Goal: Information Seeking & Learning: Learn about a topic

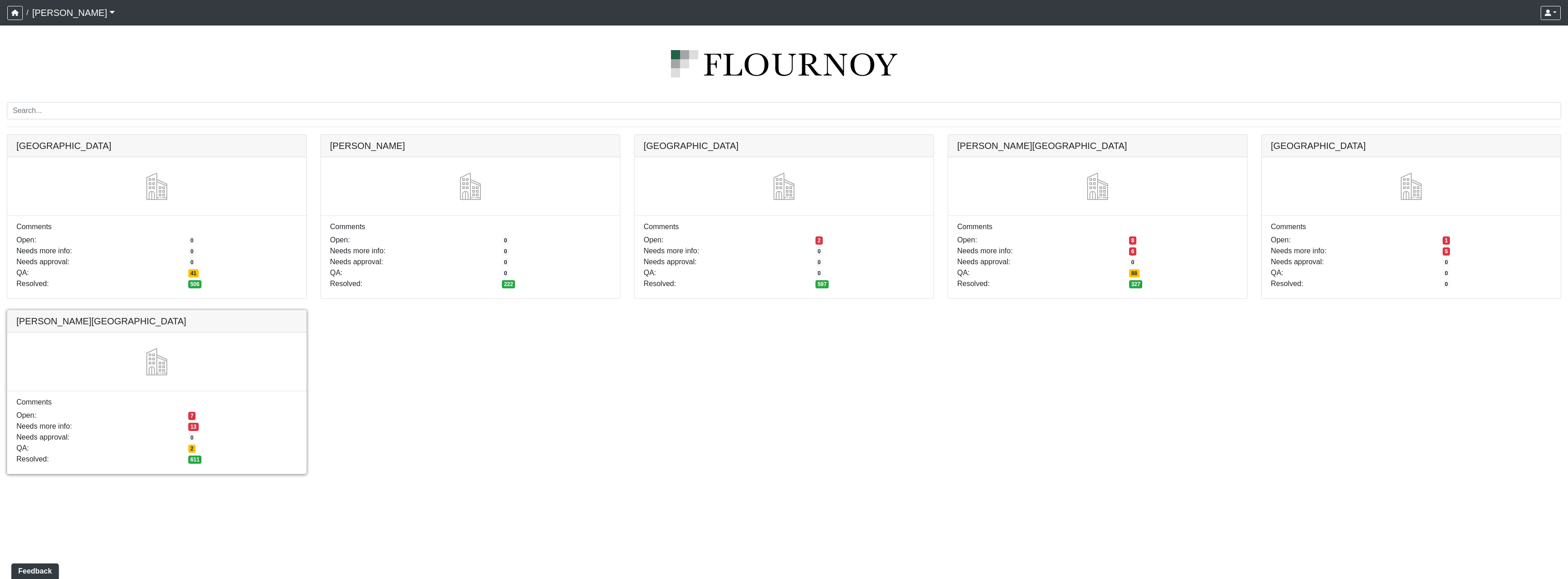
click at [133, 310] on link at bounding box center [156, 310] width 299 height 0
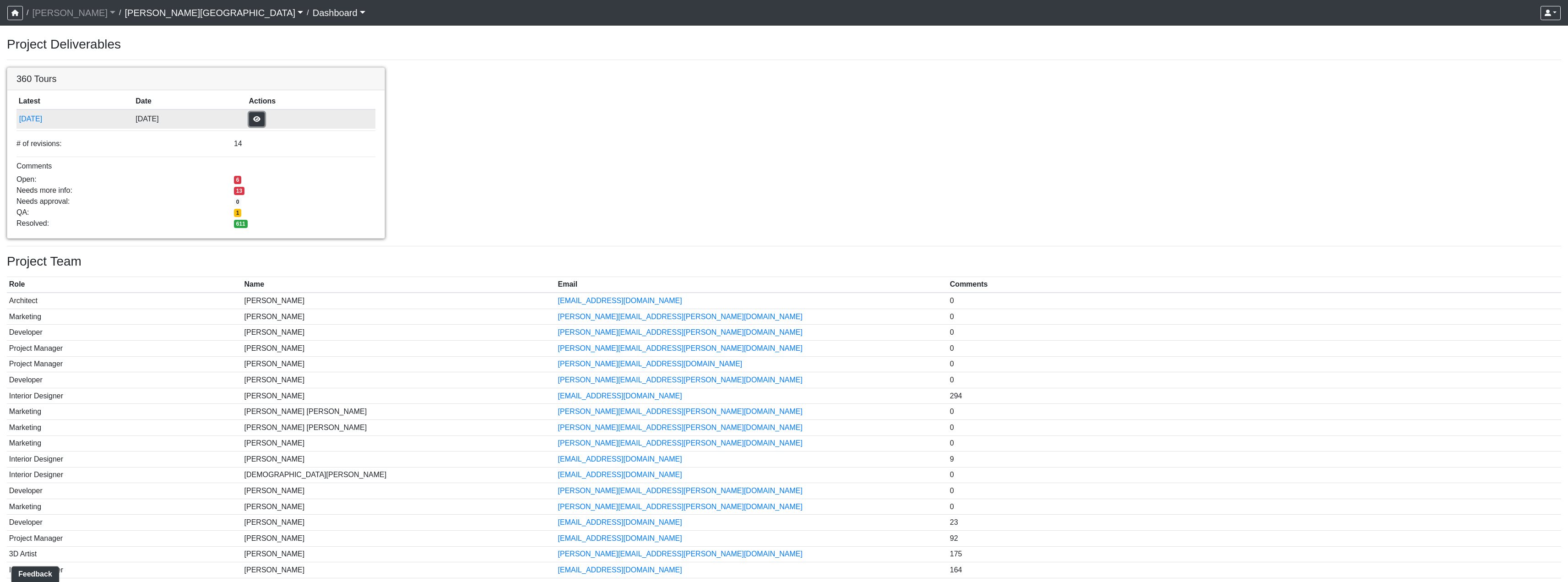
click at [265, 123] on button "button" at bounding box center [256, 119] width 15 height 14
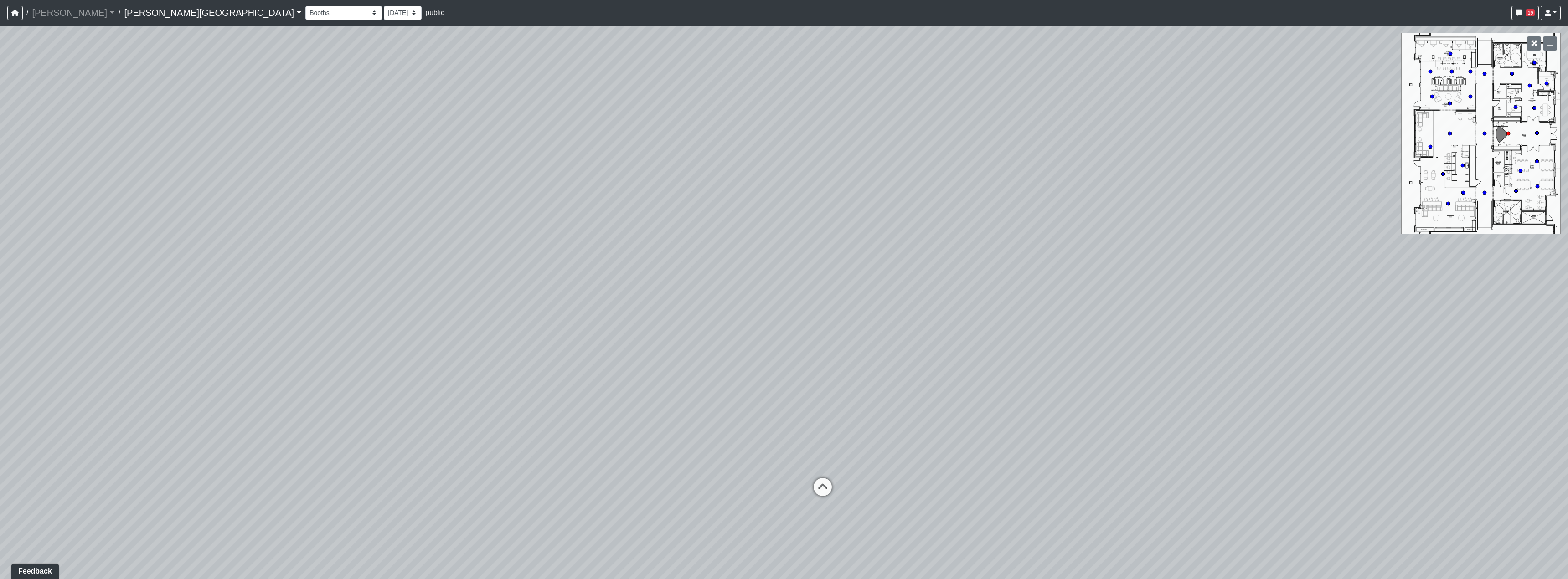
drag, startPoint x: 880, startPoint y: 392, endPoint x: 857, endPoint y: 381, distance: 25.5
click at [857, 381] on div "Loading... Hallway - Hallway 2 Loading... Entry" at bounding box center [784, 302] width 1568 height 553
click at [306, 12] on select "Booths 1 Booths 2 Entry Lounge 1 Lounge 2 Lounge 3 Windows Bar Entrance Lounge …" at bounding box center [344, 13] width 77 height 14
click at [306, 6] on select "Booths 1 Booths 2 Entry Lounge 1 Lounge 2 Lounge 3 Windows Bar Entrance Lounge …" at bounding box center [344, 13] width 77 height 14
select select "txFFof8RDaXzEHWmwmdnP4"
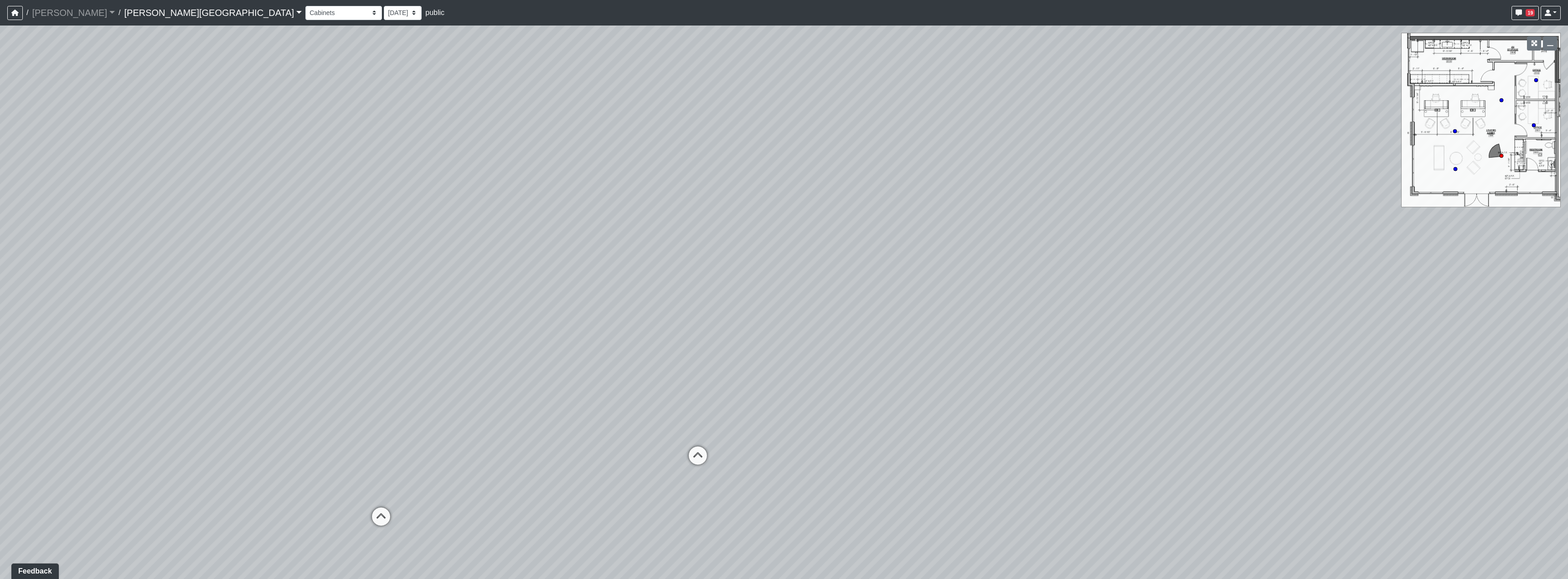
drag, startPoint x: 875, startPoint y: 297, endPoint x: 710, endPoint y: 287, distance: 165.3
click at [710, 287] on div "Loading... Hallway - Hallway 2 Loading... Entry Loading... Desks Loading... Off…" at bounding box center [784, 302] width 1568 height 553
click at [384, 15] on select "9/18/2025 8/25/2025 8/11/2025 7/18/2025 7/17/2025 7/10/2025 7/9/2025 2/12/2025 …" at bounding box center [403, 13] width 38 height 14
select select "wzoWVqM2G5FFRq7aL6KUid"
click at [384, 6] on select "9/18/2025 8/25/2025 8/11/2025 7/18/2025 7/17/2025 7/10/2025 7/9/2025 2/12/2025 …" at bounding box center [403, 13] width 38 height 14
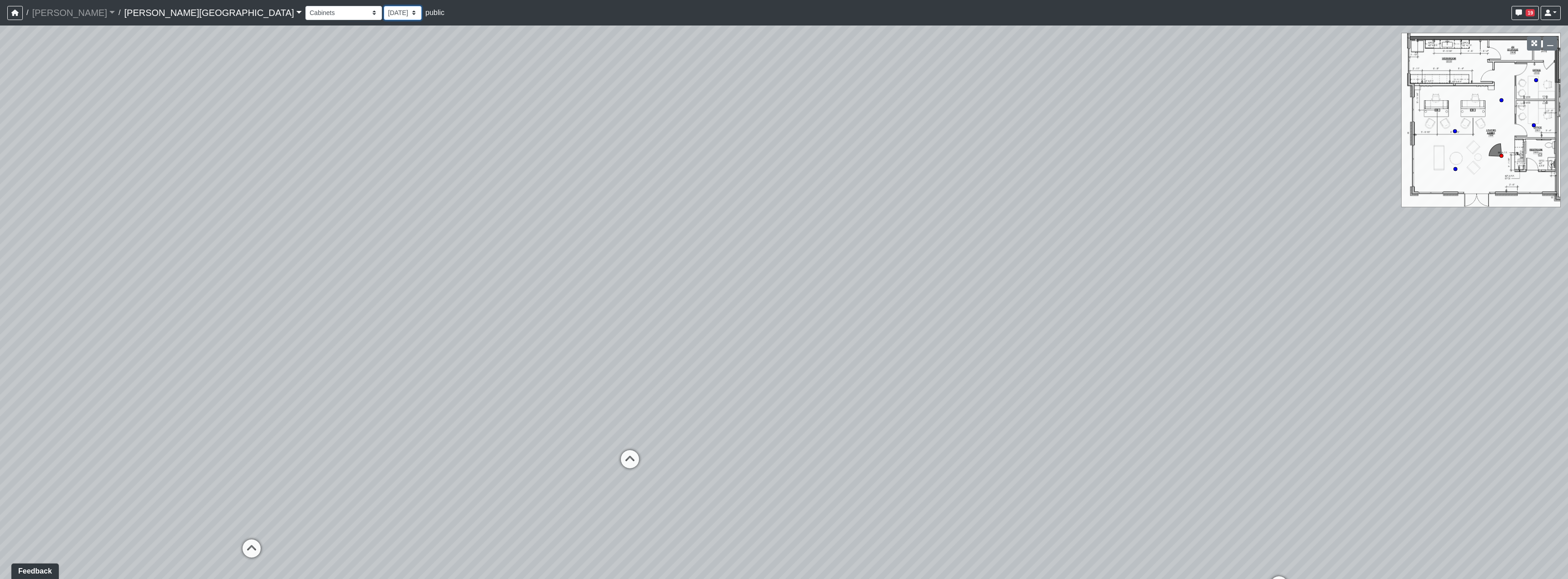
select select "txFFof8RDaXzEHWmwmdnP4"
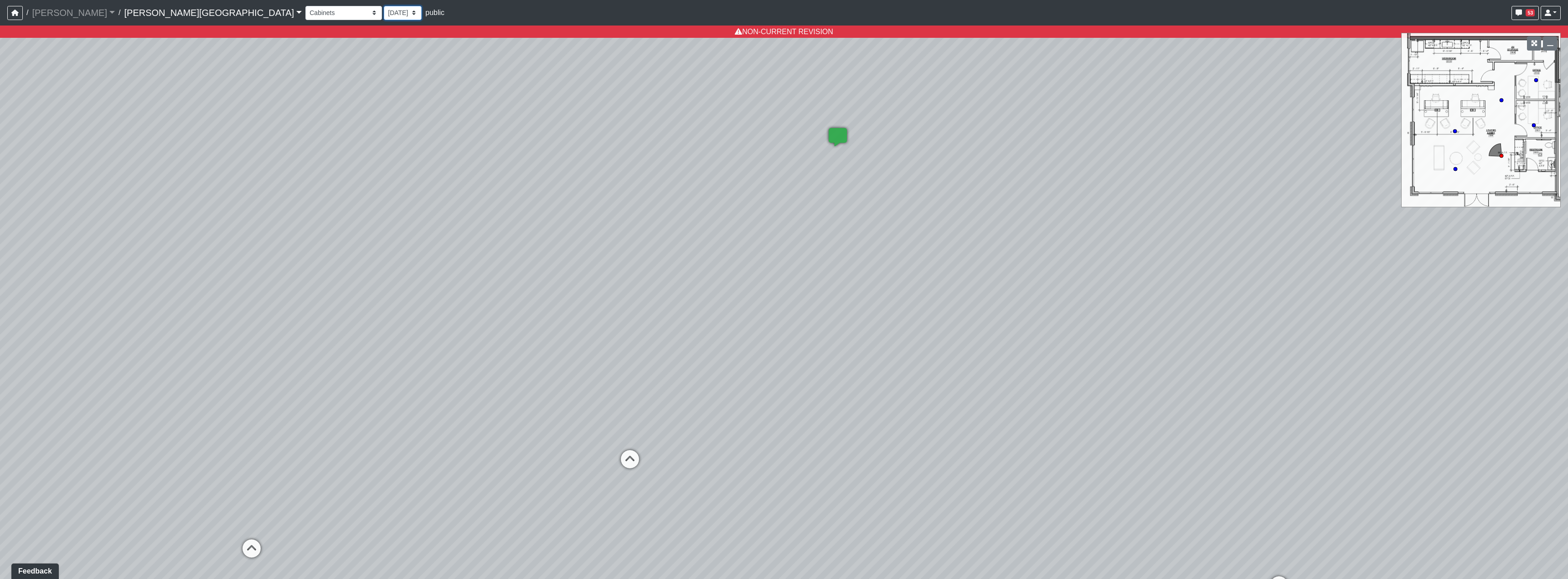
click at [384, 18] on select "9/18/2025 8/25/2025 8/11/2025 7/18/2025 7/17/2025 7/10/2025 7/9/2025 2/12/2025 …" at bounding box center [403, 13] width 38 height 14
select select "rqkEVXgxnPpMDdcxVT5SYo"
click at [384, 6] on select "9/18/2025 8/25/2025 8/11/2025 7/18/2025 7/17/2025 7/10/2025 7/9/2025 2/12/2025 …" at bounding box center [403, 13] width 38 height 14
select select "txFFof8RDaXzEHWmwmdnP4"
click at [384, 10] on select "9/18/2025 8/25/2025 8/11/2025 7/18/2025 7/17/2025 7/10/2025 7/9/2025 2/12/2025 …" at bounding box center [403, 13] width 38 height 14
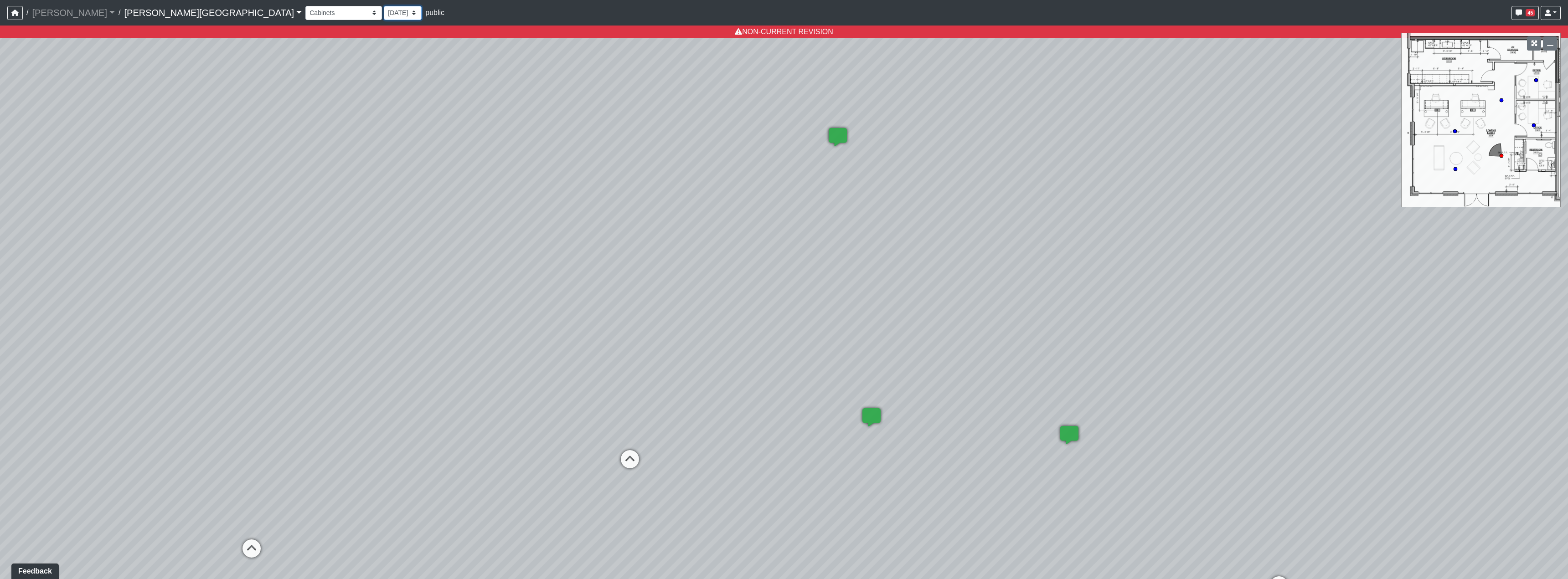
select select "1c1sgYcMxGz6dqzz3dYjRN"
click at [384, 6] on select "9/18/2025 8/25/2025 8/11/2025 7/18/2025 7/17/2025 7/10/2025 7/9/2025 2/12/2025 …" at bounding box center [403, 13] width 38 height 14
select select "txFFof8RDaXzEHWmwmdnP4"
click at [384, 6] on select "9/18/2025 8/25/2025 8/11/2025 7/18/2025 7/17/2025 7/10/2025 7/9/2025 2/12/2025 …" at bounding box center [403, 13] width 38 height 14
select select "e2VumNiHeA4NxHG8nsH9Uk"
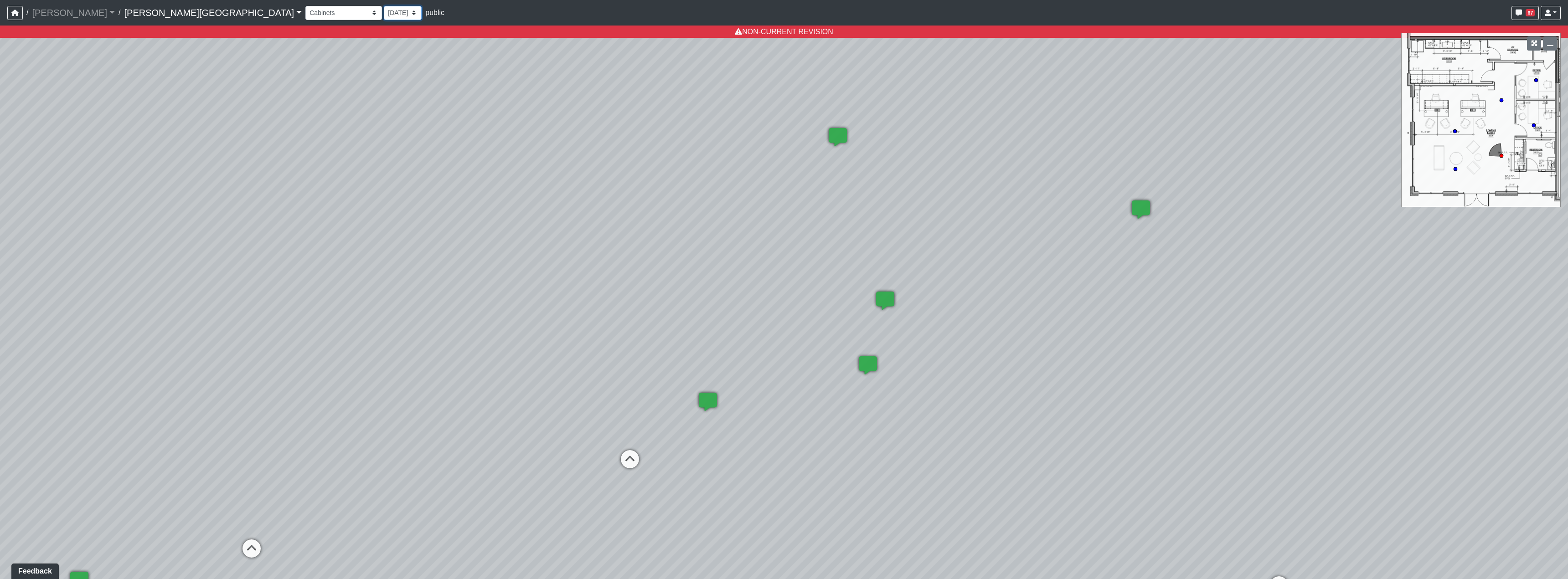
click at [384, 6] on select "9/18/2025 8/25/2025 8/11/2025 7/18/2025 7/17/2025 7/10/2025 7/9/2025 2/12/2025 …" at bounding box center [403, 13] width 38 height 14
select select "txFFof8RDaXzEHWmwmdnP4"
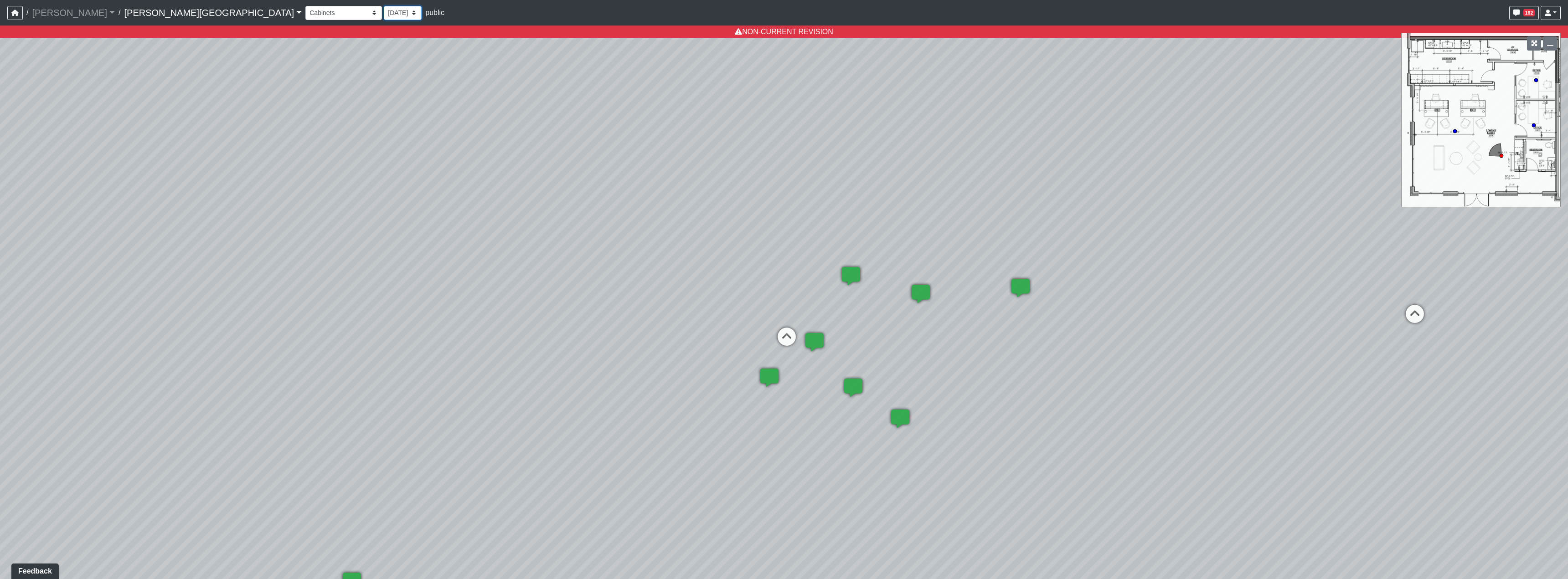
click at [384, 15] on select "9/18/2025 8/25/2025 8/11/2025 7/18/2025 7/17/2025 7/10/2025 7/9/2025 2/12/2025 …" at bounding box center [403, 13] width 38 height 14
select select "qr8oiGhzySXma3nsKDMaqd"
click at [384, 6] on select "9/18/2025 8/25/2025 8/11/2025 7/18/2025 7/17/2025 7/10/2025 7/9/2025 2/12/2025 …" at bounding box center [403, 13] width 38 height 14
select select "txFFof8RDaXzEHWmwmdnP4"
select select "qr8oiGhzySXma3nsKDMaqd"
